Goal: Transaction & Acquisition: Purchase product/service

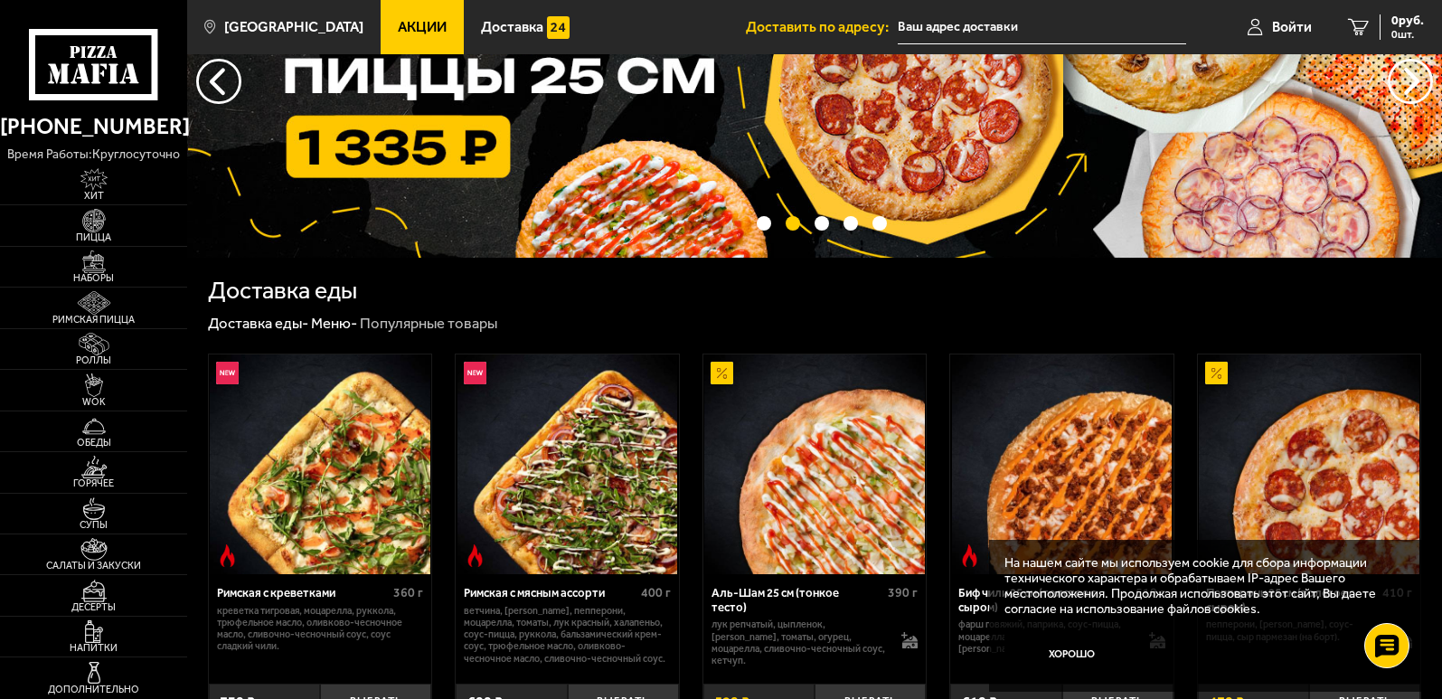
scroll to position [181, 0]
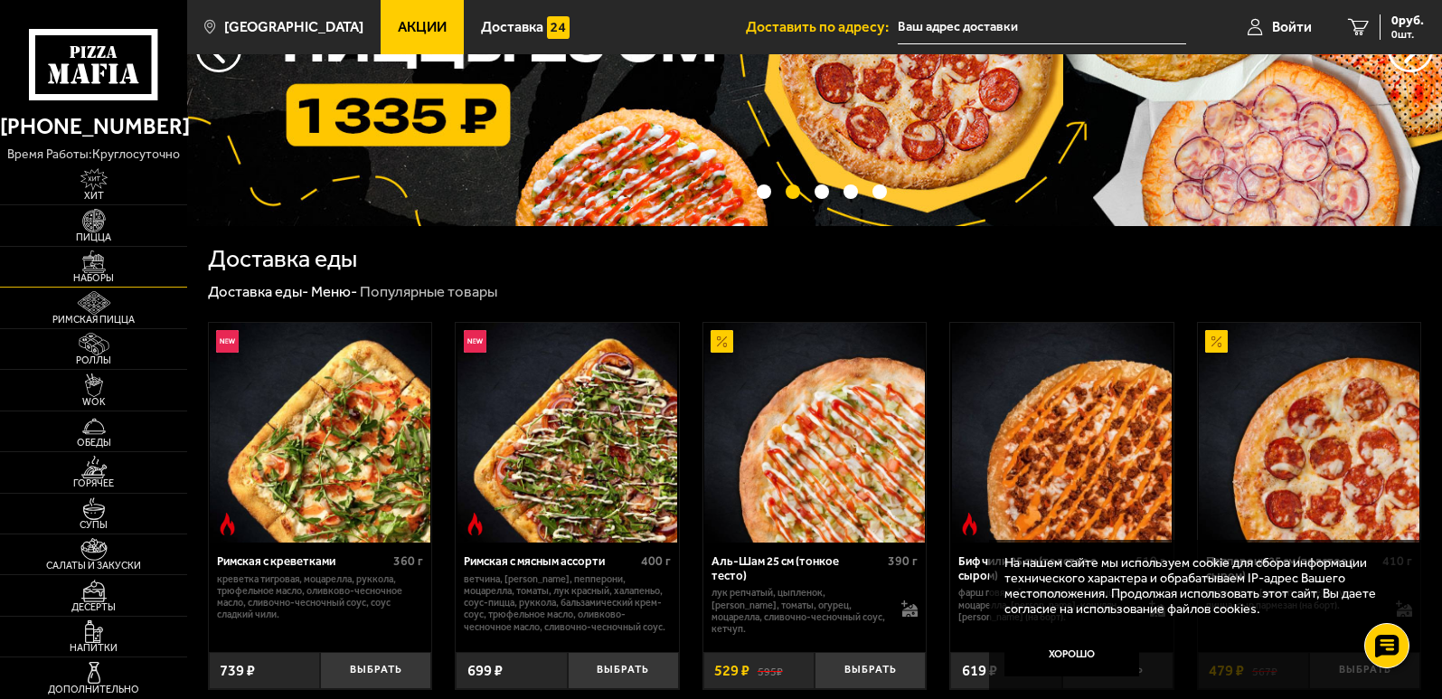
click at [87, 265] on img at bounding box center [94, 261] width 58 height 23
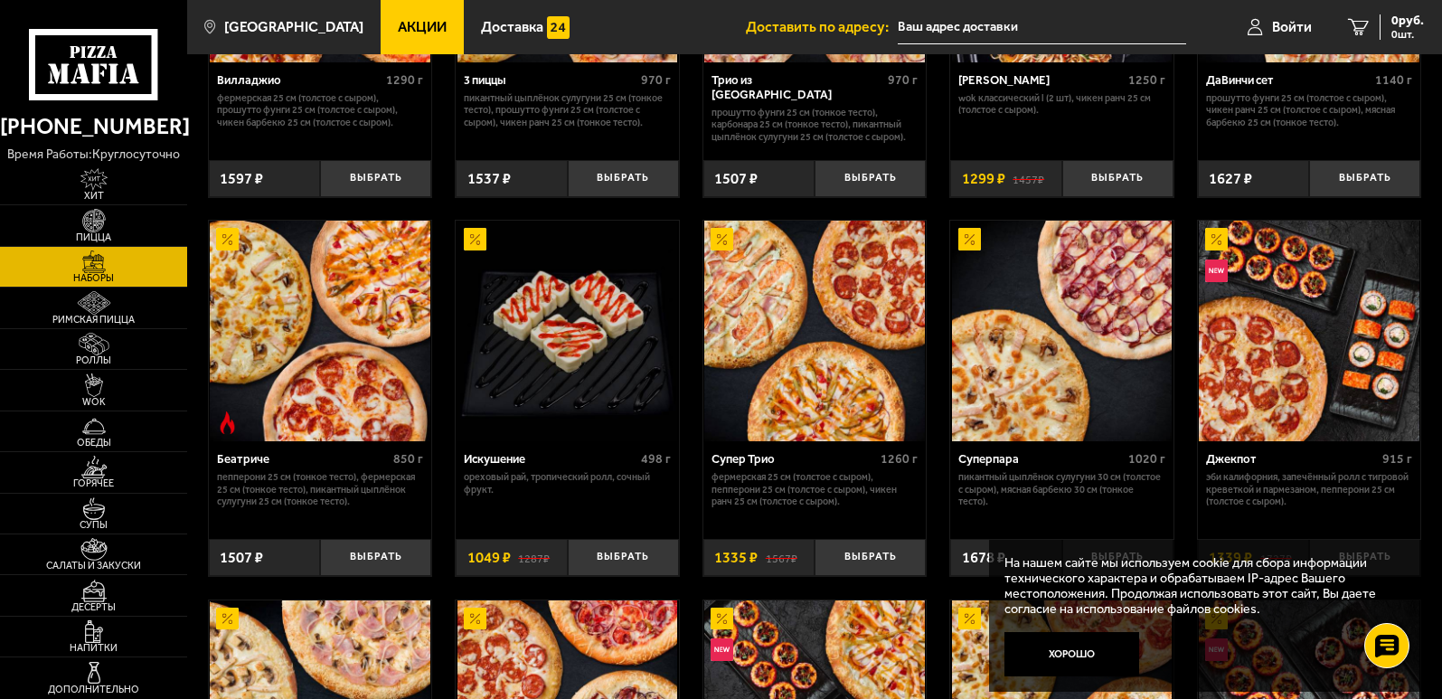
scroll to position [723, 0]
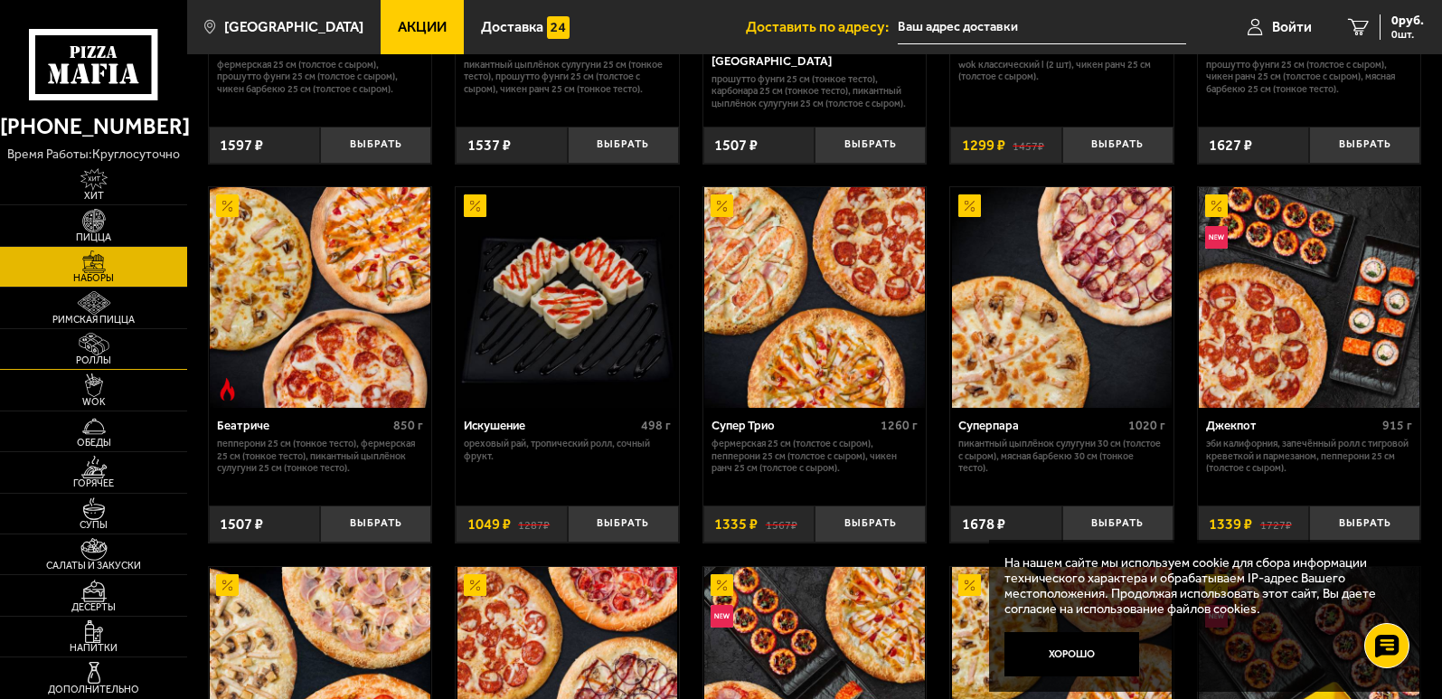
click at [115, 350] on img at bounding box center [94, 344] width 58 height 23
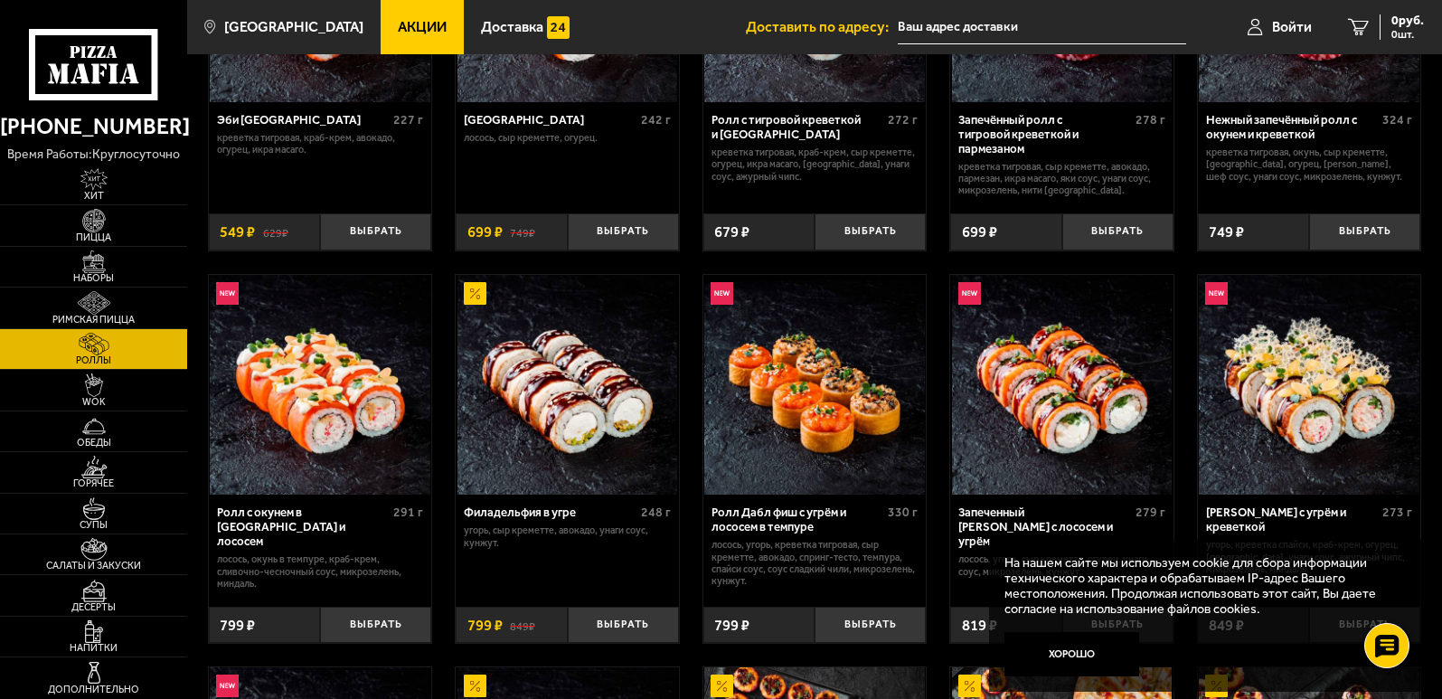
scroll to position [362, 0]
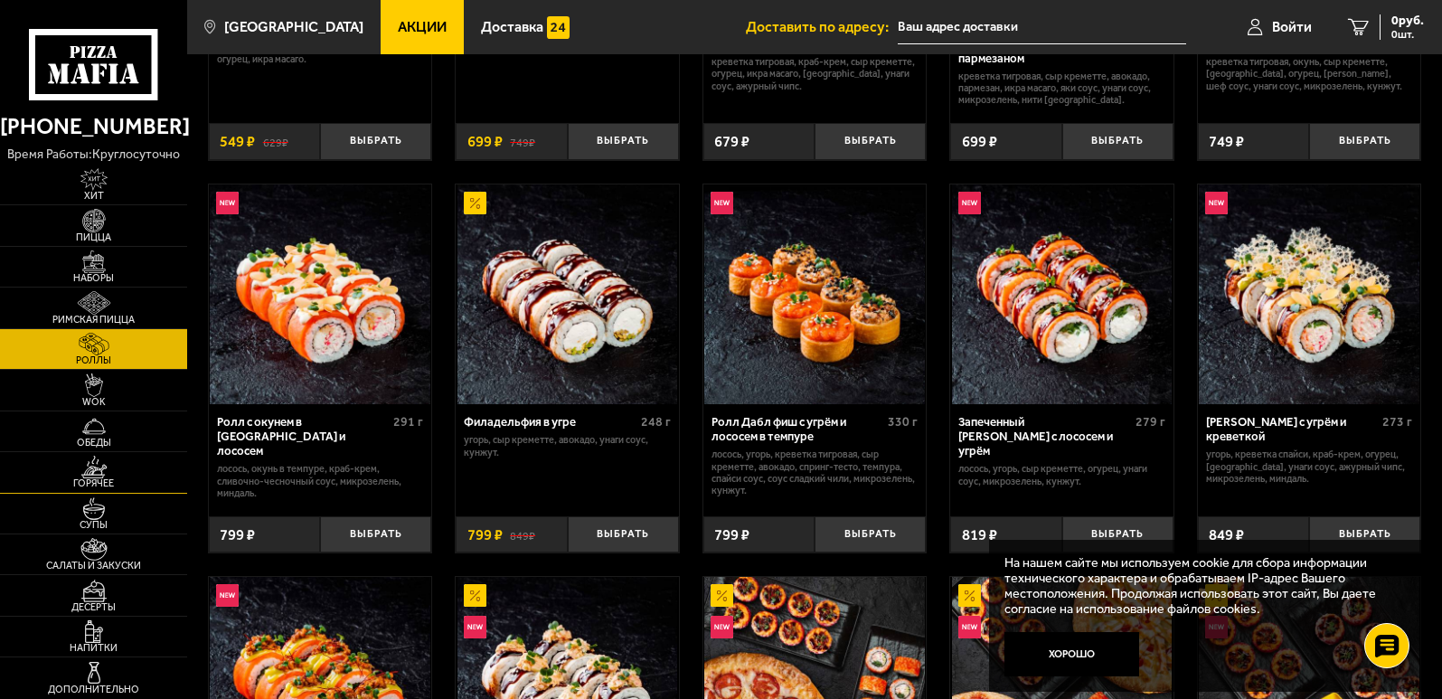
click at [126, 477] on link "Горячее" at bounding box center [93, 472] width 187 height 40
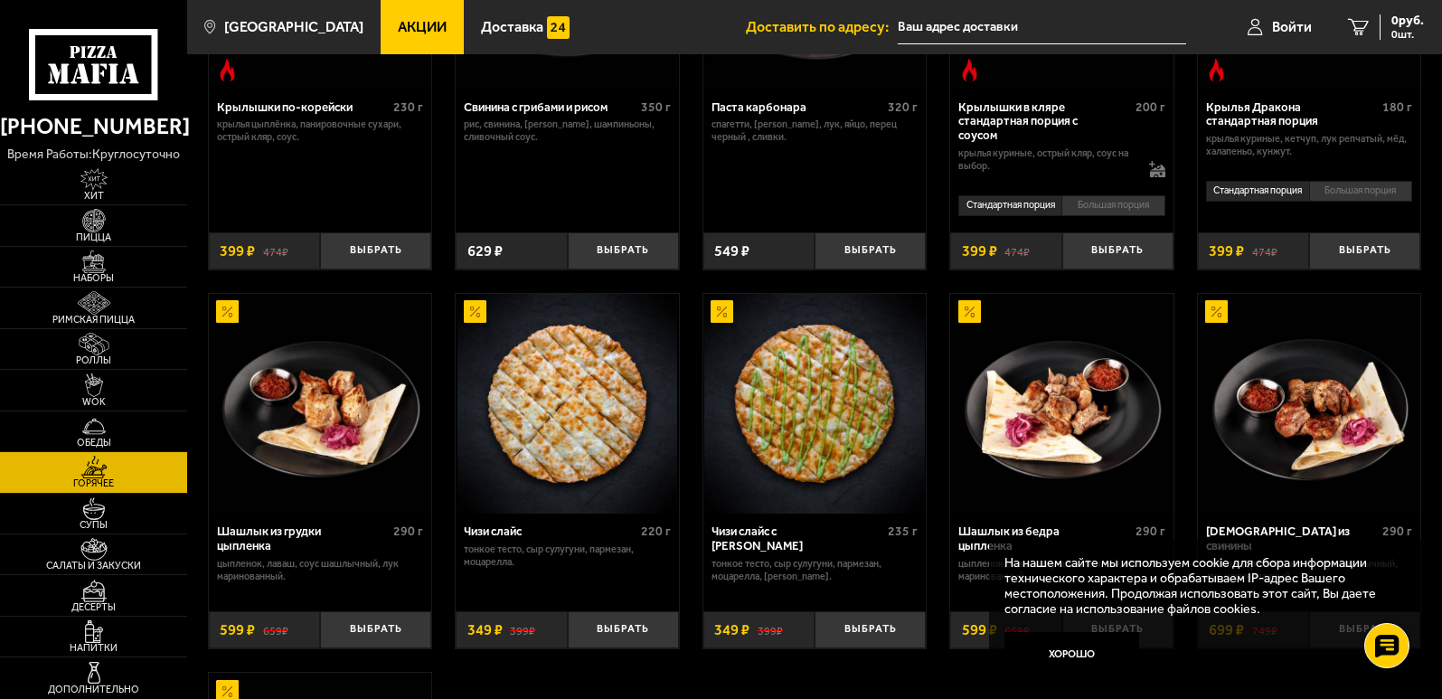
scroll to position [723, 0]
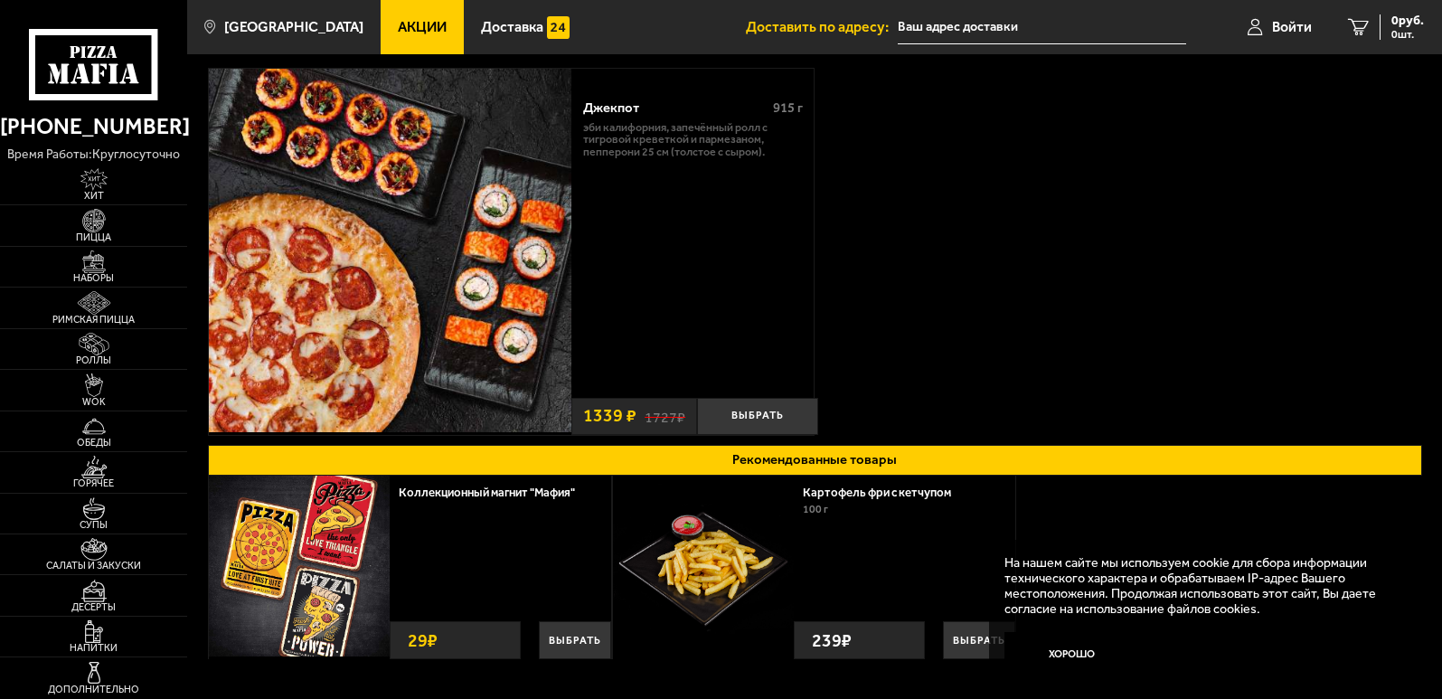
scroll to position [90, 0]
